Goal: Transaction & Acquisition: Purchase product/service

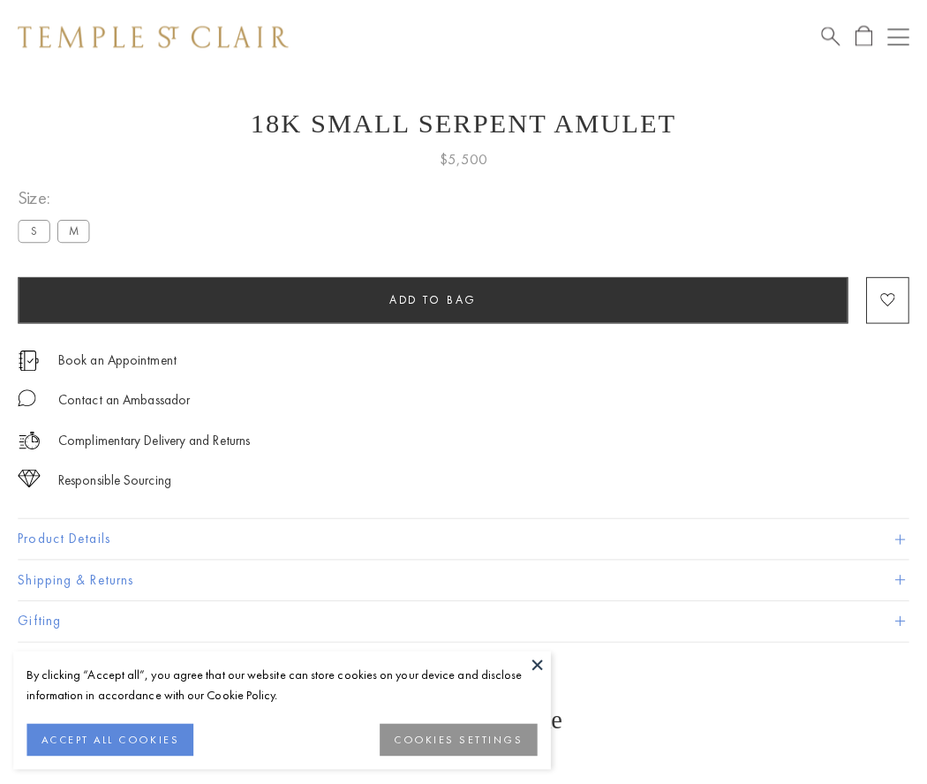
scroll to position [71, 0]
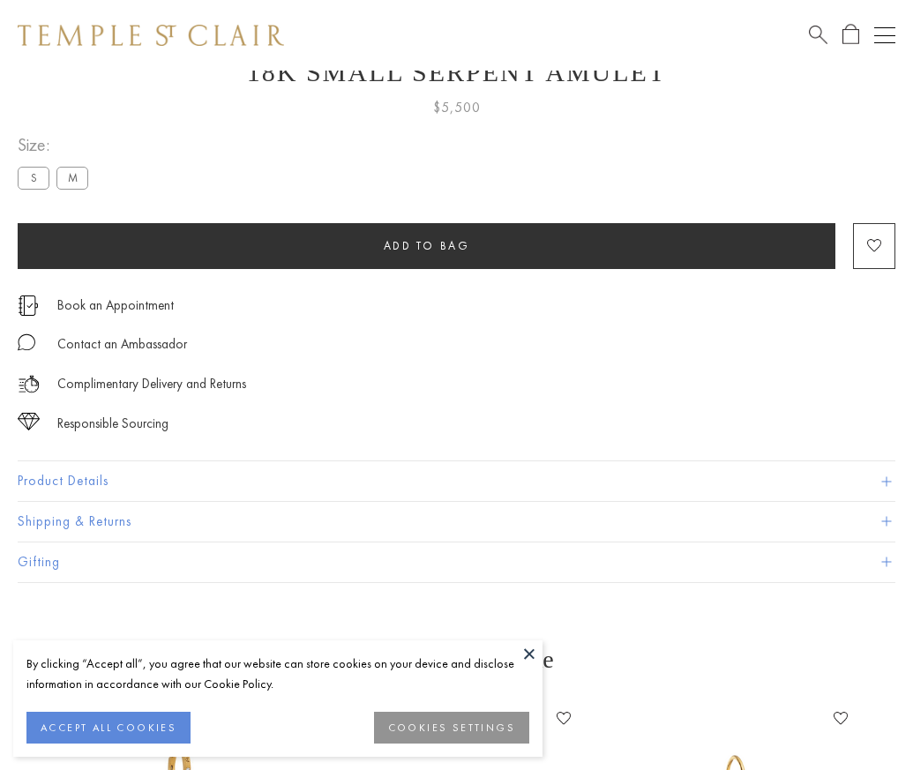
click at [426, 245] on span "Add to bag" at bounding box center [427, 245] width 86 height 15
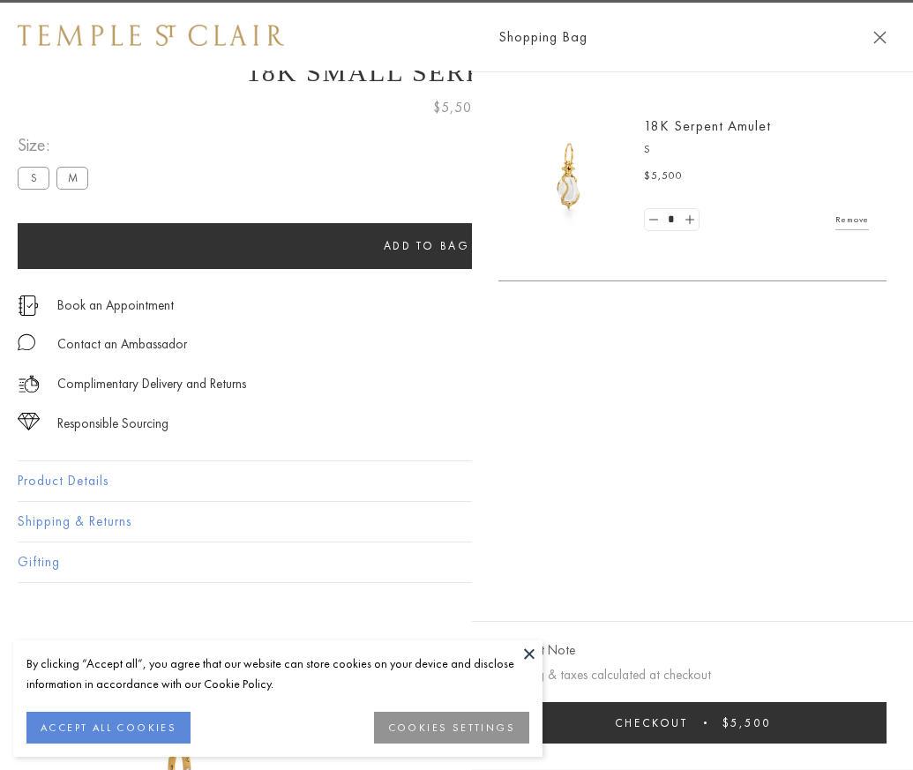
click at [852, 736] on button "Checkout $5,500" at bounding box center [693, 722] width 388 height 41
